Goal: Transaction & Acquisition: Purchase product/service

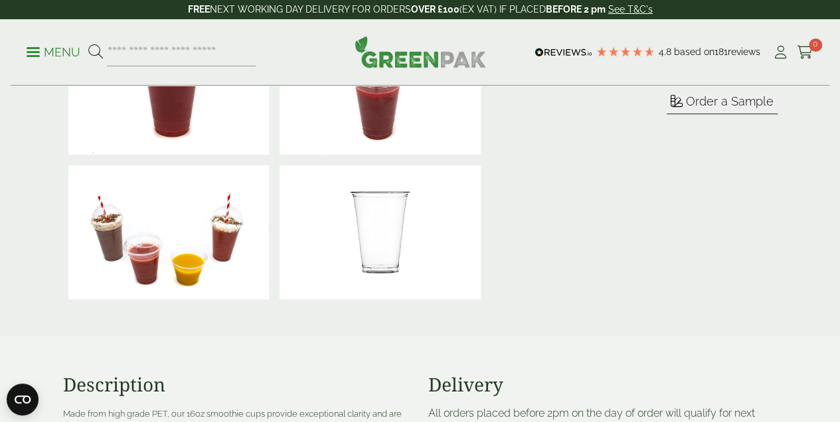
scroll to position [398, 0]
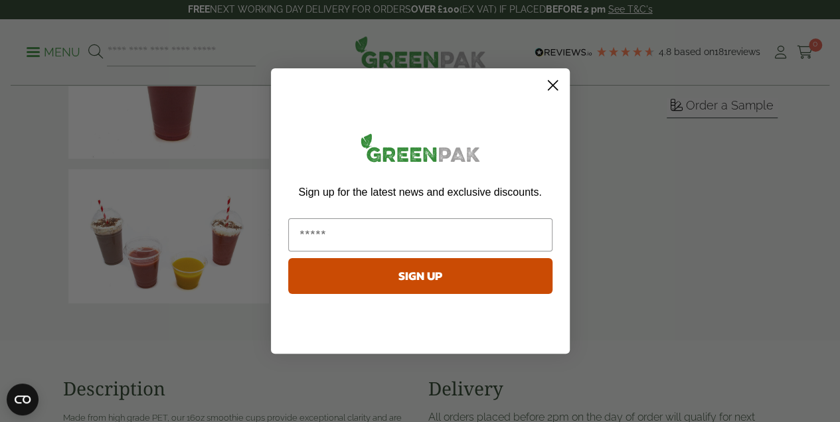
click at [552, 85] on icon "Close dialog" at bounding box center [552, 85] width 9 height 9
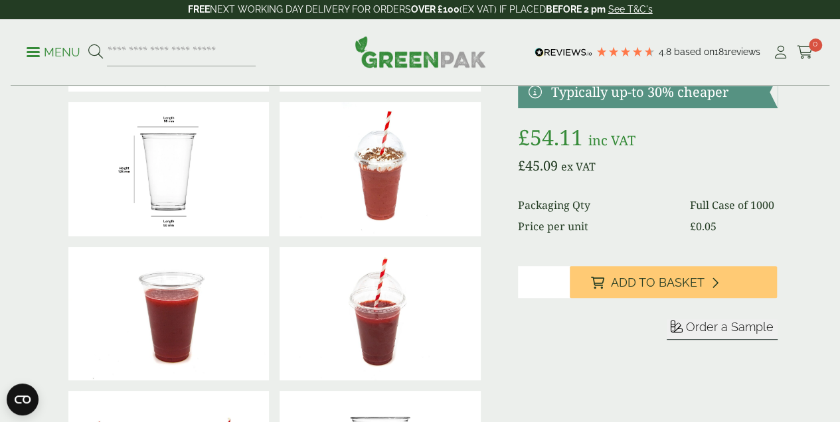
scroll to position [0, 0]
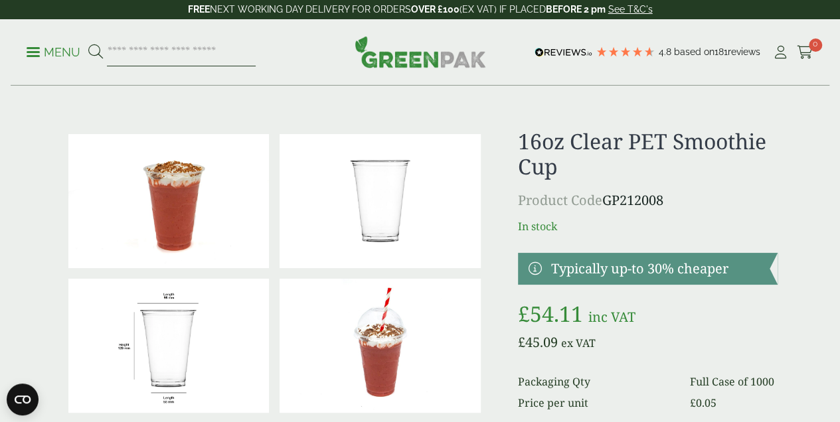
click at [138, 58] on input "search" at bounding box center [181, 53] width 149 height 28
type input "********"
click at [88, 44] on button at bounding box center [95, 52] width 15 height 17
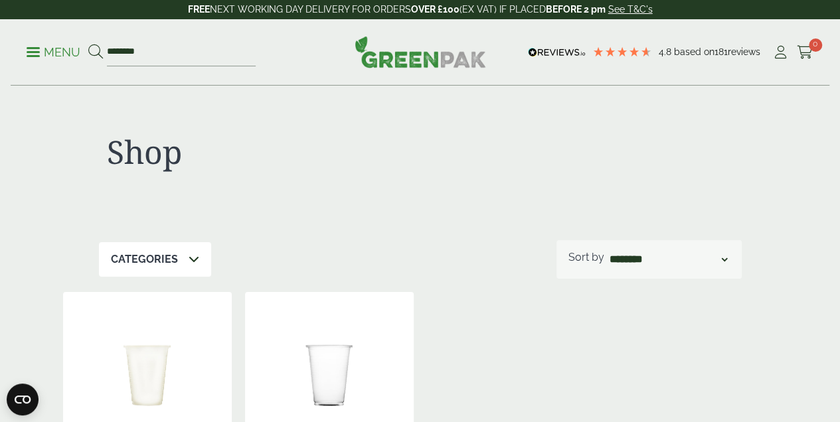
scroll to position [266, 0]
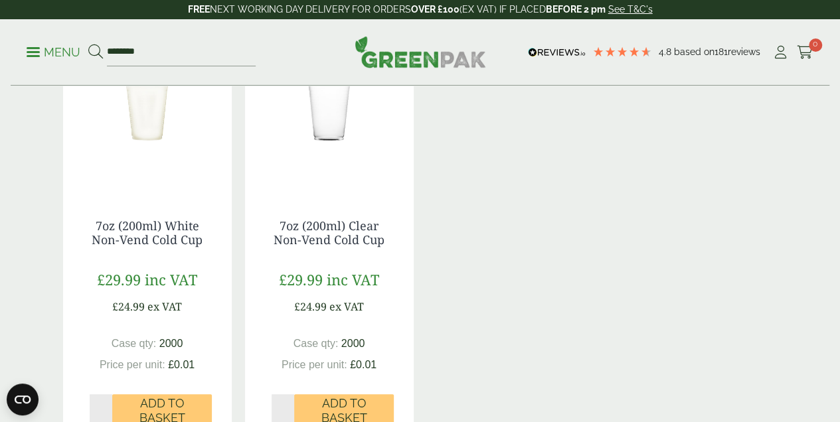
click at [344, 153] on img at bounding box center [329, 110] width 169 height 166
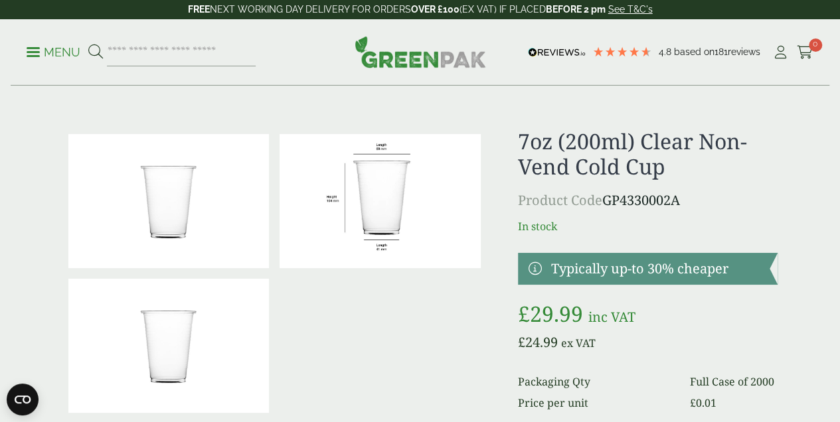
click at [177, 223] on img at bounding box center [168, 201] width 201 height 134
